Goal: Check status: Check status

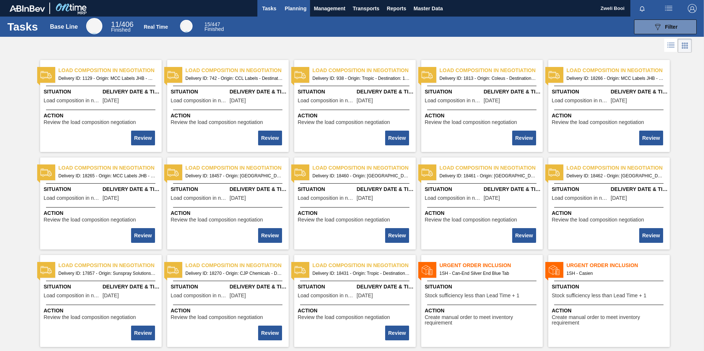
click at [296, 11] on span "Planning" at bounding box center [295, 8] width 22 height 9
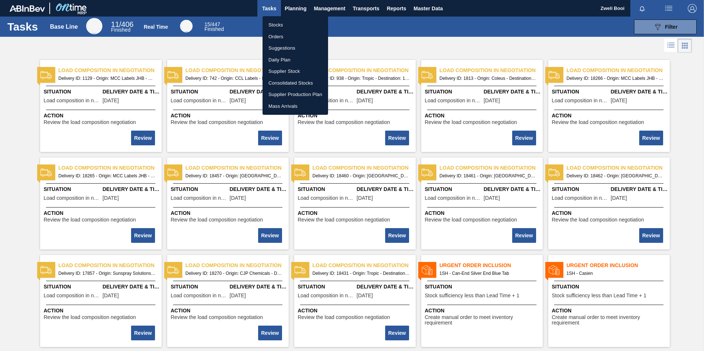
click at [277, 22] on li "Stocks" at bounding box center [294, 25] width 65 height 12
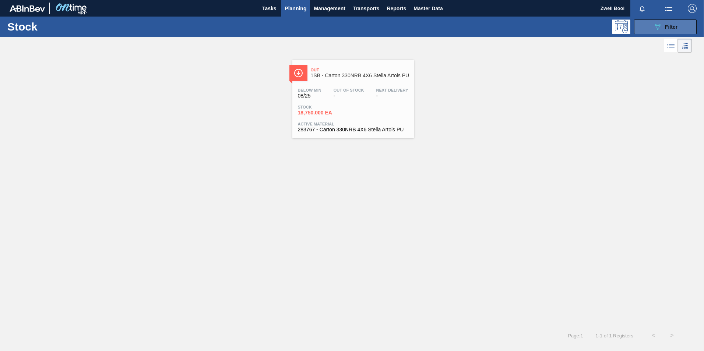
click at [663, 28] on div "089F7B8B-B2A5-4AFE-B5C0-19BA573D28AC Filter" at bounding box center [665, 26] width 24 height 9
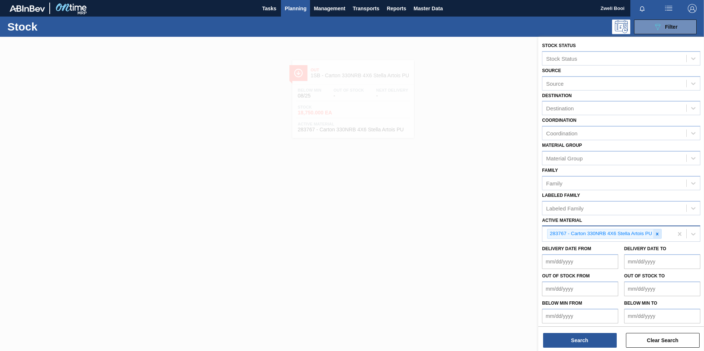
click at [656, 233] on icon at bounding box center [656, 233] width 5 height 5
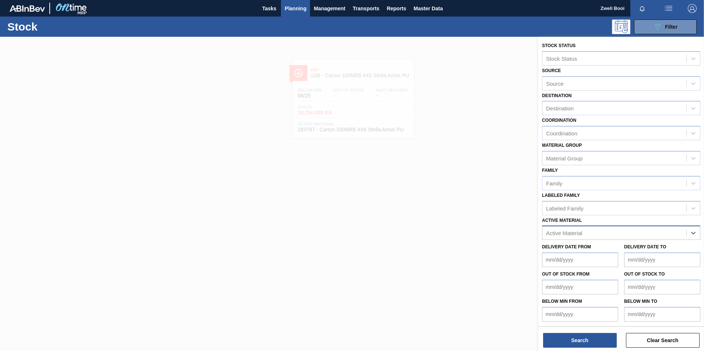
paste Material "285097"
type Material "285097"
click at [626, 252] on div "285097 - Tray 500NRB BF Ruby" at bounding box center [621, 251] width 158 height 14
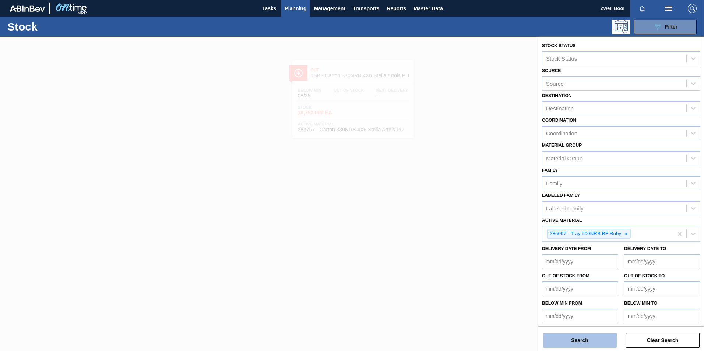
click at [599, 344] on button "Search" at bounding box center [580, 340] width 74 height 15
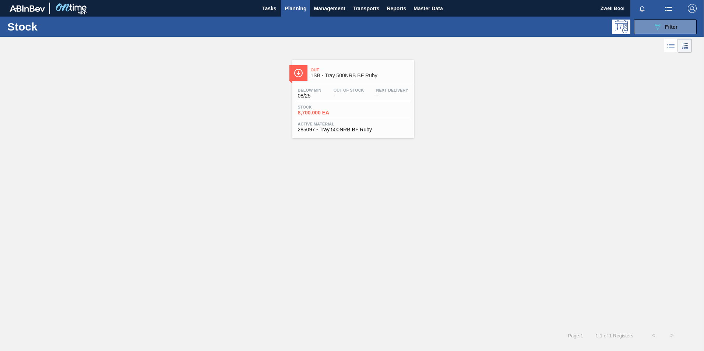
click at [357, 107] on div "Stock 8,700.000 EA" at bounding box center [353, 111] width 114 height 13
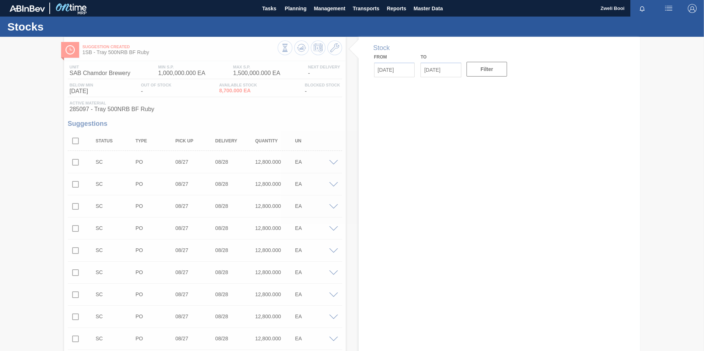
type input "[DATE]"
